Goal: Navigation & Orientation: Find specific page/section

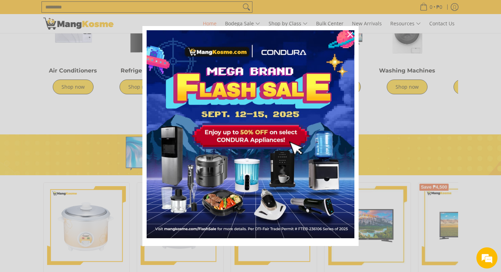
scroll to position [316, 0]
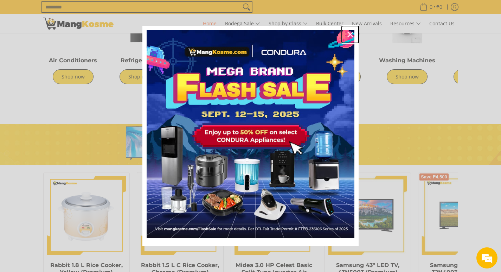
click at [351, 34] on icon "close icon" at bounding box center [350, 35] width 6 height 6
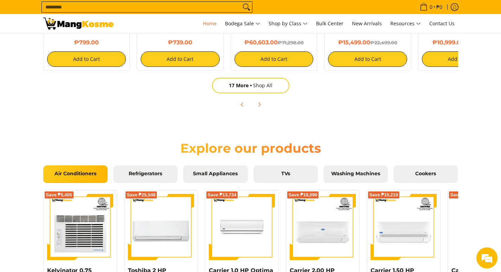
scroll to position [563, 0]
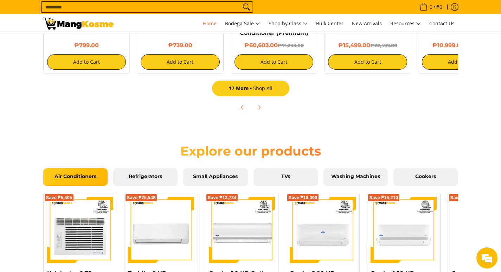
click at [261, 88] on link "17 More Shop All" at bounding box center [250, 88] width 77 height 15
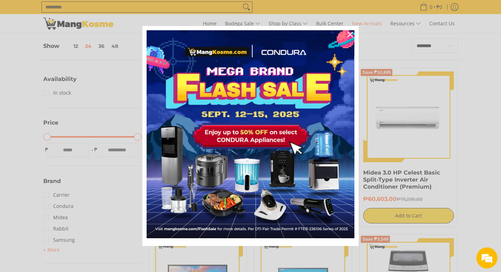
scroll to position [141, 0]
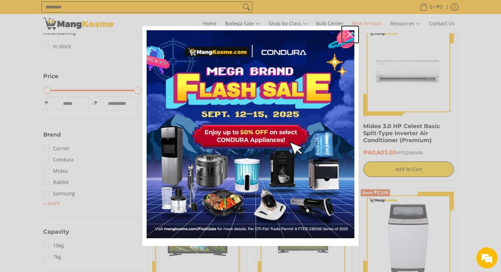
click at [351, 33] on icon "close icon" at bounding box center [350, 35] width 6 height 6
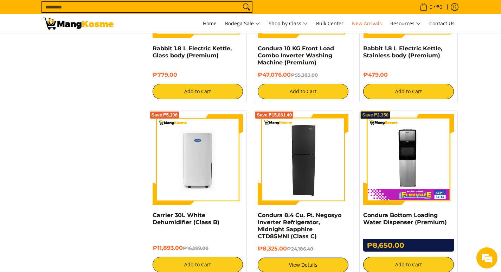
scroll to position [975, 0]
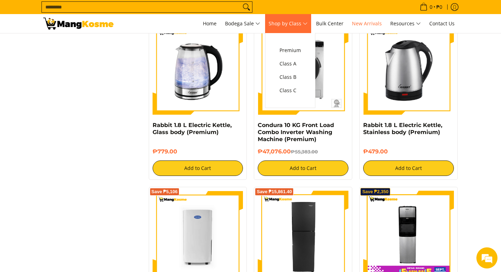
click at [302, 23] on span "Shop by Class" at bounding box center [288, 23] width 39 height 9
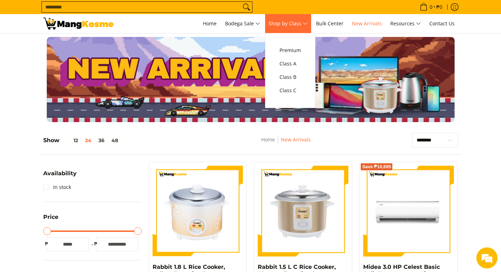
click at [307, 23] on span "Shop by Class" at bounding box center [288, 23] width 39 height 9
click at [299, 91] on span "Class C" at bounding box center [290, 90] width 21 height 9
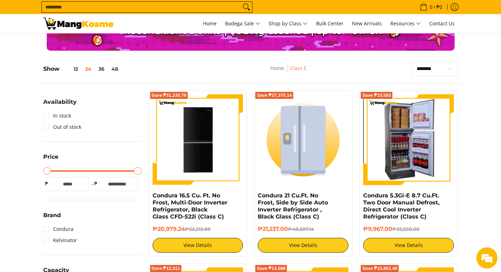
scroll to position [105, 0]
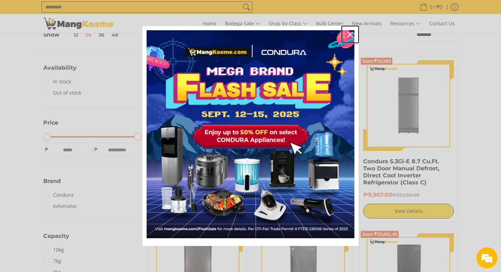
click at [350, 36] on icon "close icon" at bounding box center [350, 35] width 6 height 6
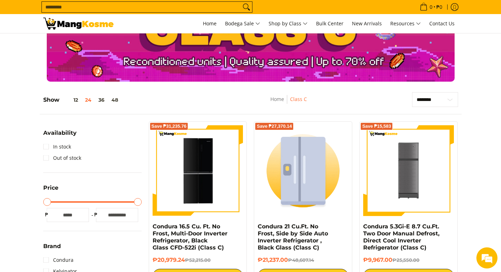
scroll to position [35, 0]
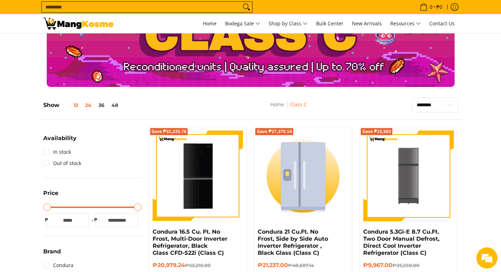
click at [77, 106] on button "12" at bounding box center [70, 105] width 22 height 6
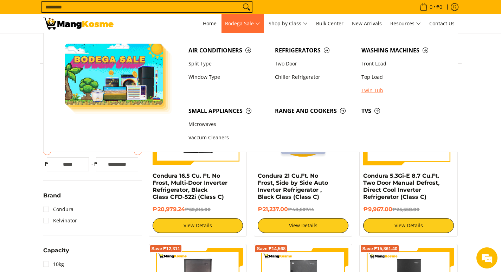
scroll to position [99, 0]
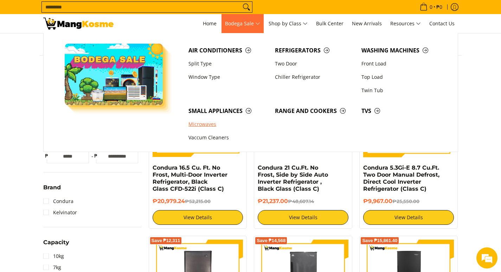
click at [210, 125] on link "Microwaves" at bounding box center [228, 124] width 87 height 13
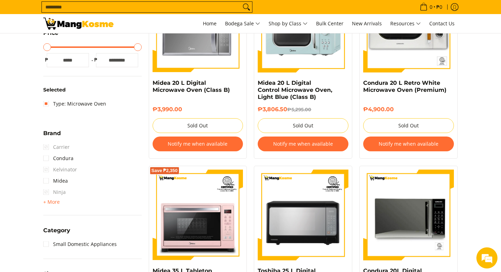
scroll to position [246, 0]
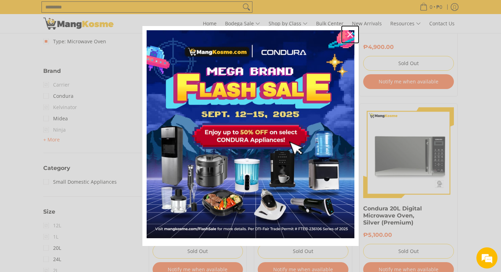
click at [352, 35] on icon "close icon" at bounding box center [350, 35] width 6 height 6
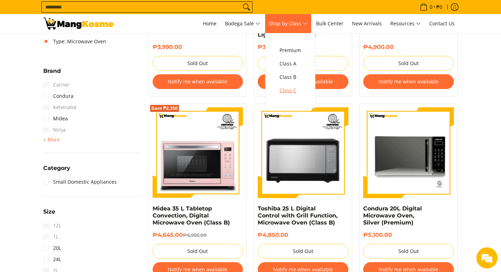
click at [285, 92] on span "Class C" at bounding box center [290, 90] width 21 height 9
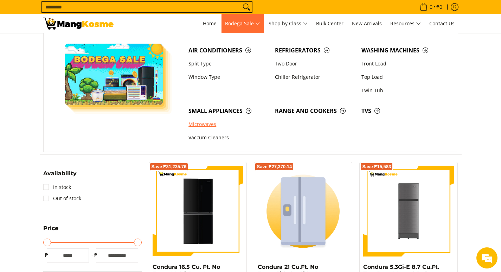
click at [211, 122] on link "Microwaves" at bounding box center [228, 124] width 87 height 13
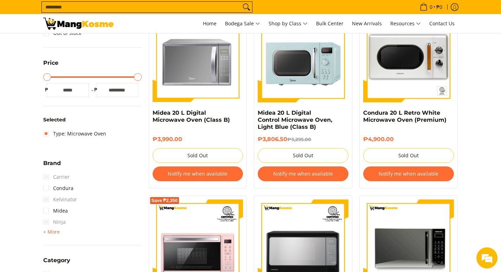
scroll to position [211, 0]
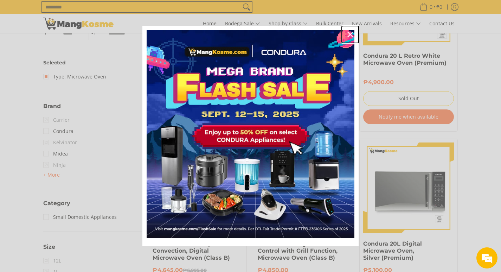
drag, startPoint x: 351, startPoint y: 36, endPoint x: 350, endPoint y: 41, distance: 5.9
click at [351, 36] on icon "close icon" at bounding box center [350, 35] width 6 height 6
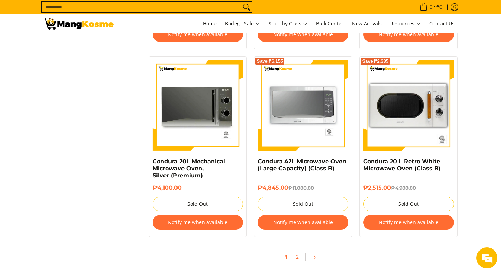
scroll to position [668, 0]
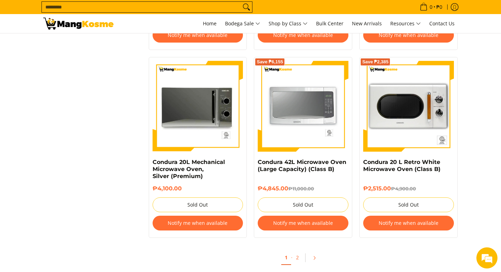
click at [308, 260] on span "Pagination" at bounding box center [305, 257] width 6 height 9
click at [313, 260] on icon "Pagination" at bounding box center [314, 257] width 5 height 5
